Goal: Task Accomplishment & Management: Use online tool/utility

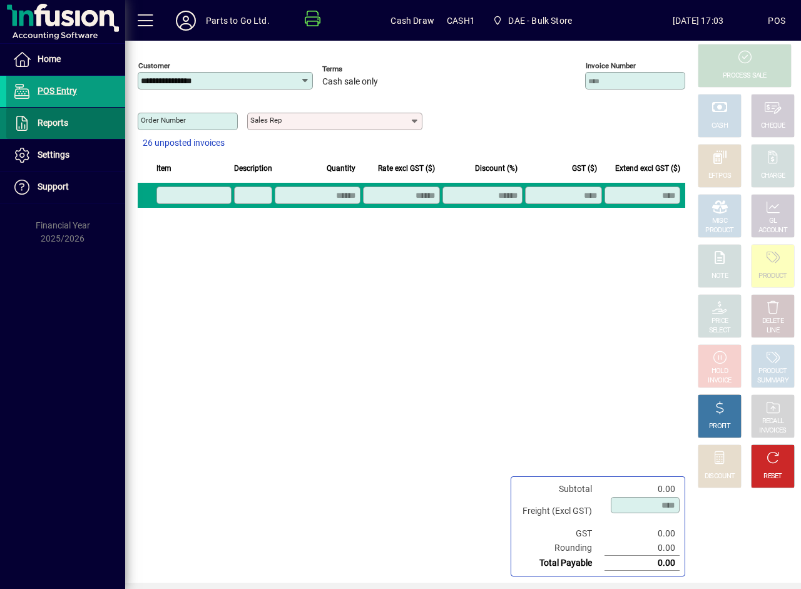
click at [38, 120] on span "Reports" at bounding box center [53, 123] width 31 height 10
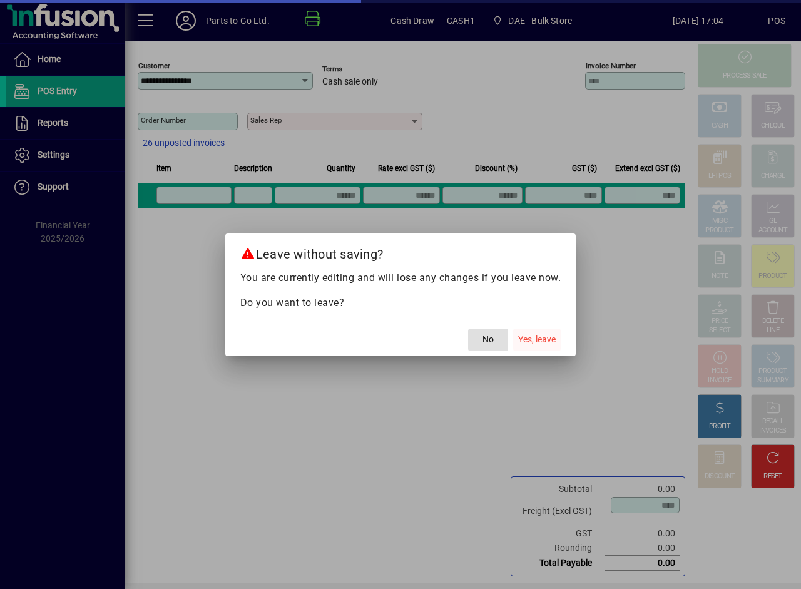
click at [534, 338] on span "Yes, leave" at bounding box center [537, 339] width 38 height 13
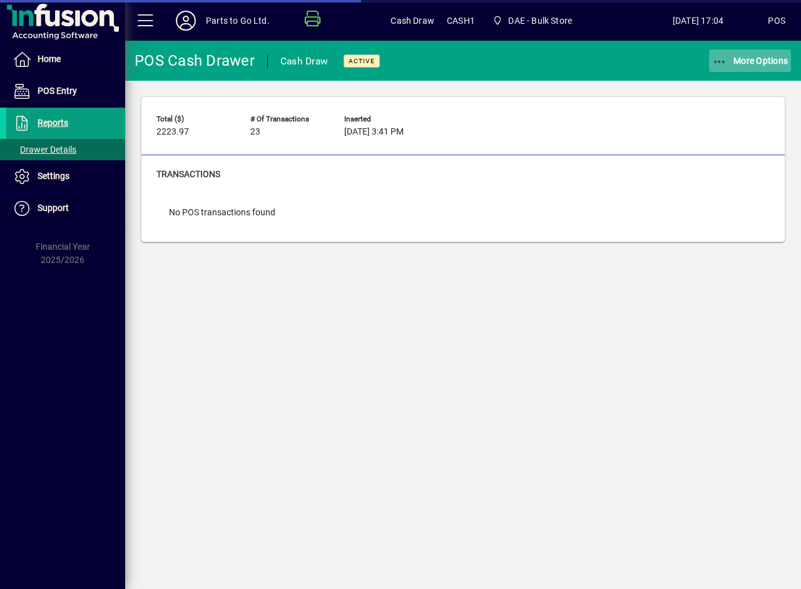
click at [739, 67] on span "button" at bounding box center [750, 61] width 83 height 30
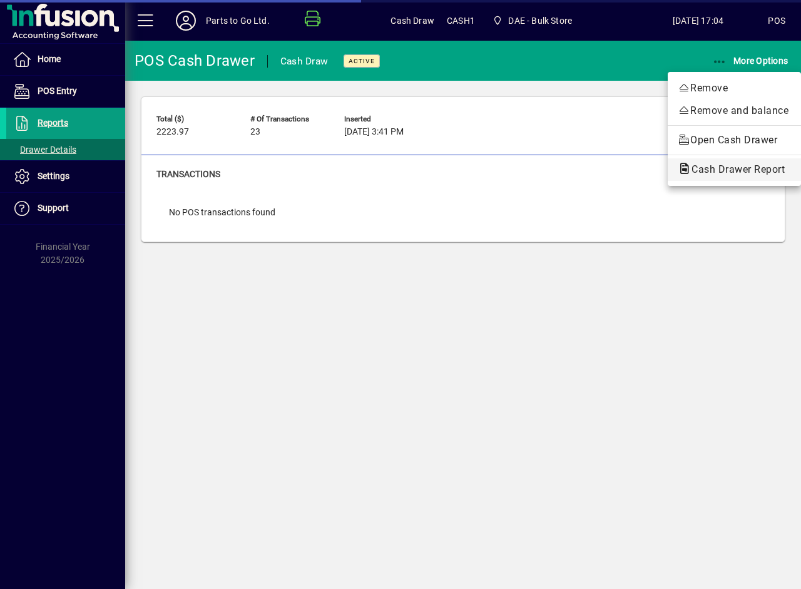
click at [740, 172] on span "Cash Drawer Report" at bounding box center [734, 169] width 113 height 12
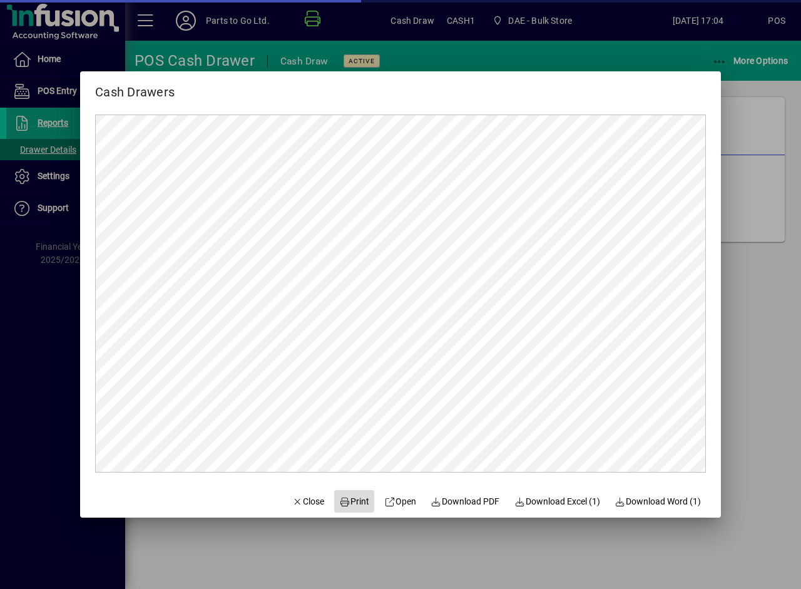
click at [353, 500] on span "Print" at bounding box center [354, 501] width 30 height 13
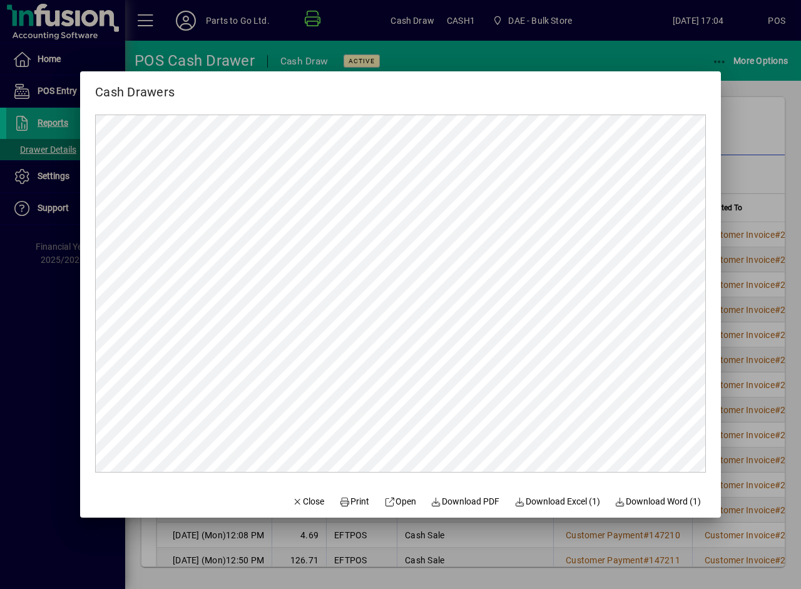
click at [756, 113] on div at bounding box center [400, 294] width 801 height 589
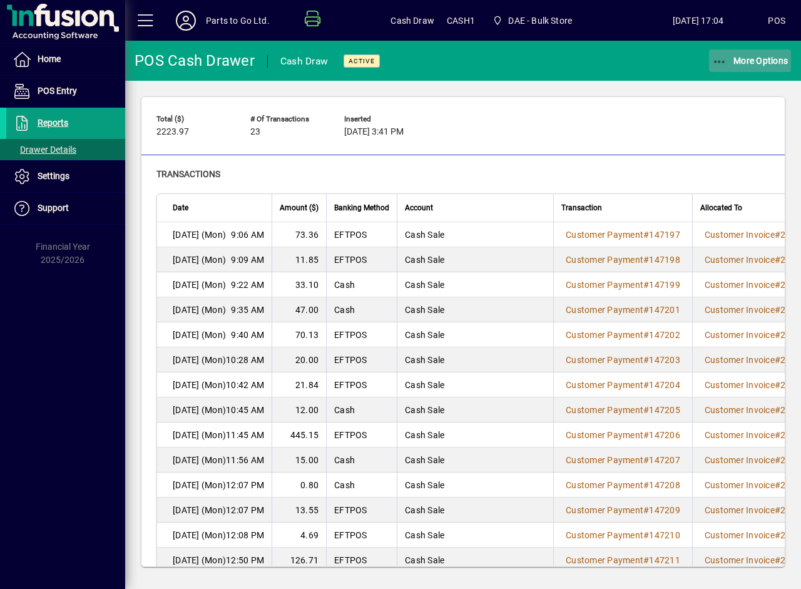
click at [761, 59] on span "More Options" at bounding box center [750, 61] width 76 height 10
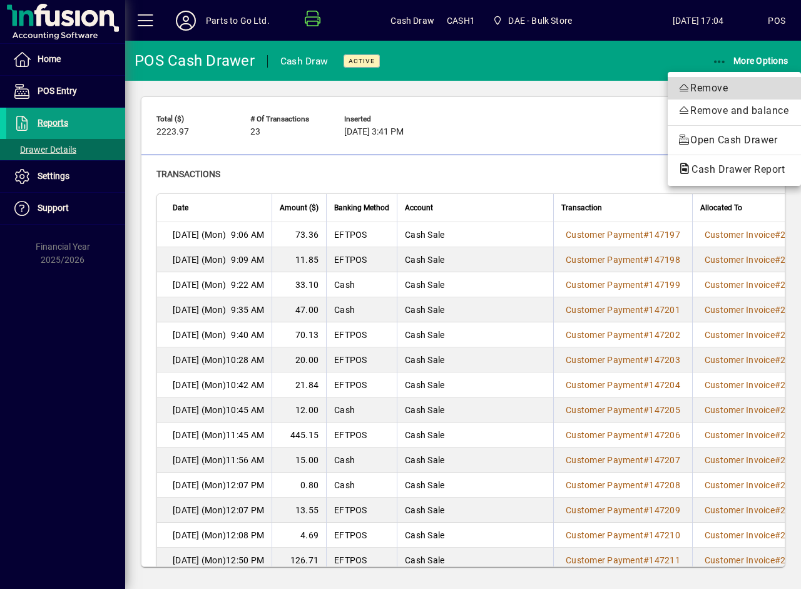
click at [714, 86] on span "Remove" at bounding box center [734, 88] width 113 height 15
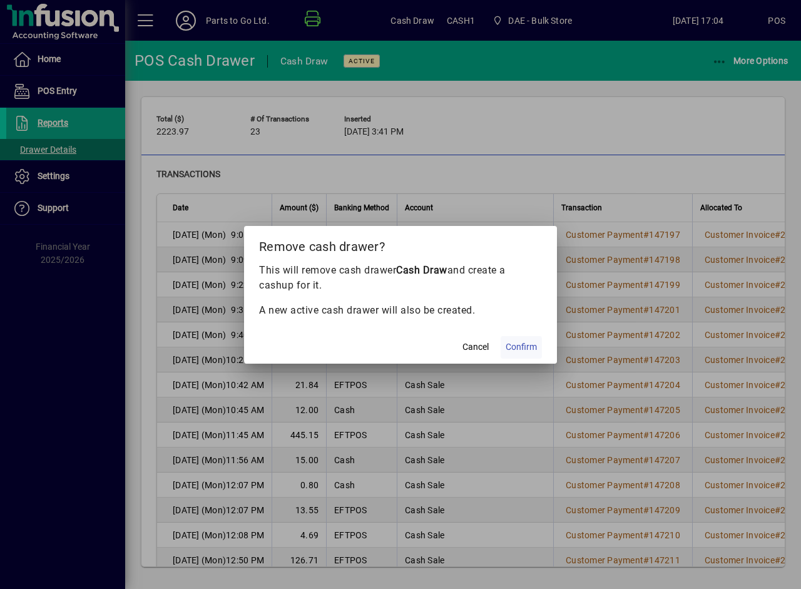
click at [529, 343] on span "Confirm" at bounding box center [520, 346] width 31 height 13
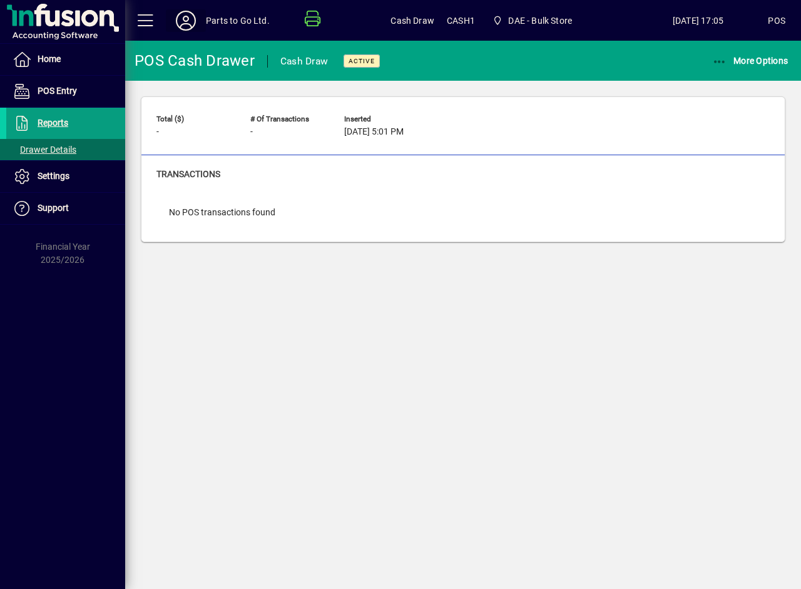
click at [186, 25] on icon at bounding box center [185, 21] width 25 height 20
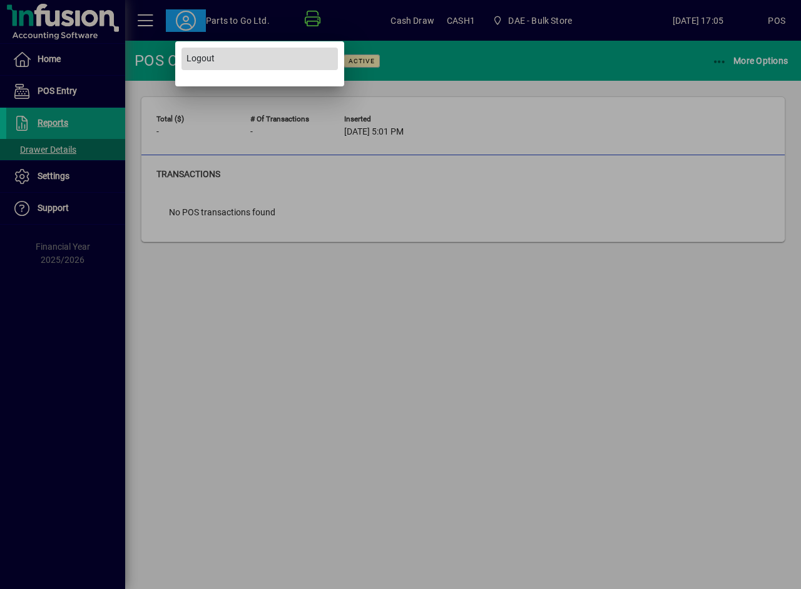
click at [211, 56] on span "Logout" at bounding box center [200, 58] width 28 height 13
